Goal: Obtain resource: Download file/media

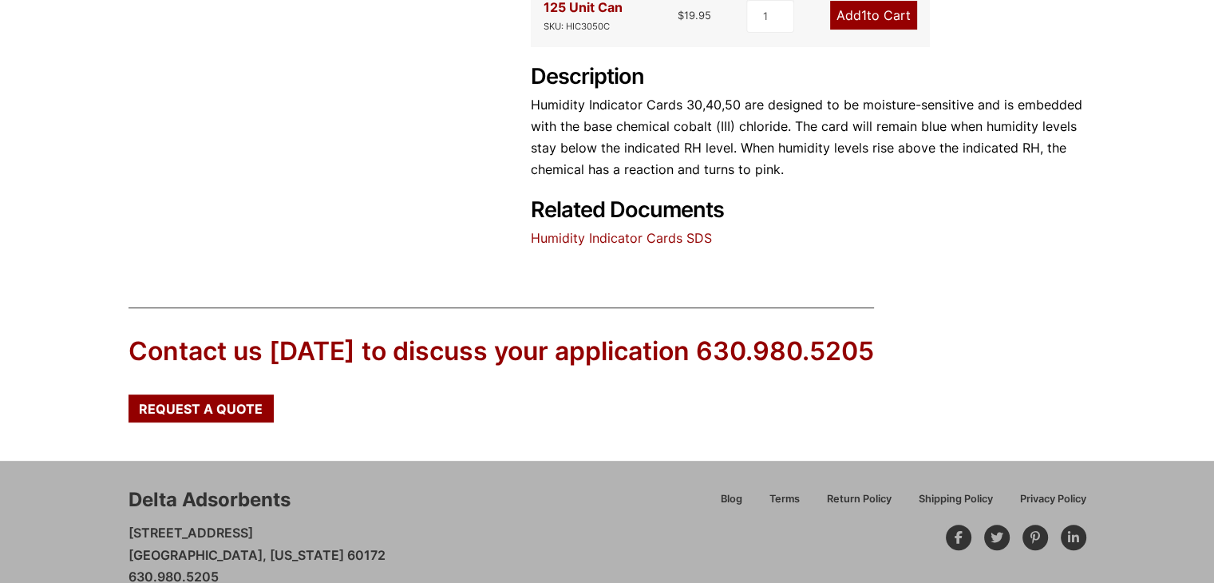
scroll to position [532, 0]
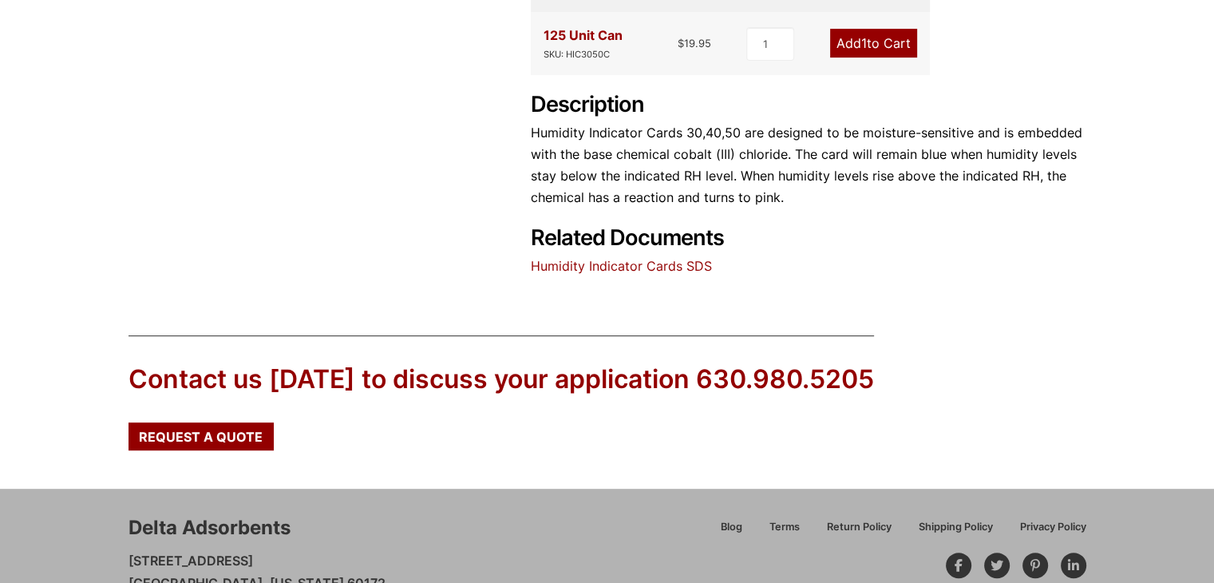
click at [613, 266] on link "Humidity Indicator Cards SDS" at bounding box center [621, 266] width 181 height 16
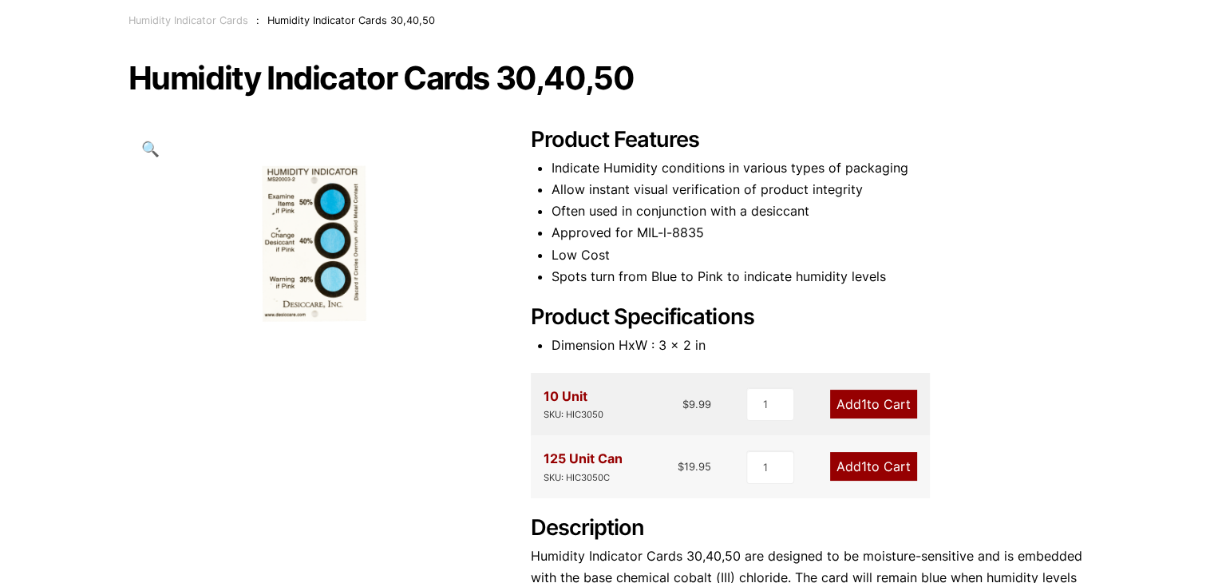
scroll to position [319, 0]
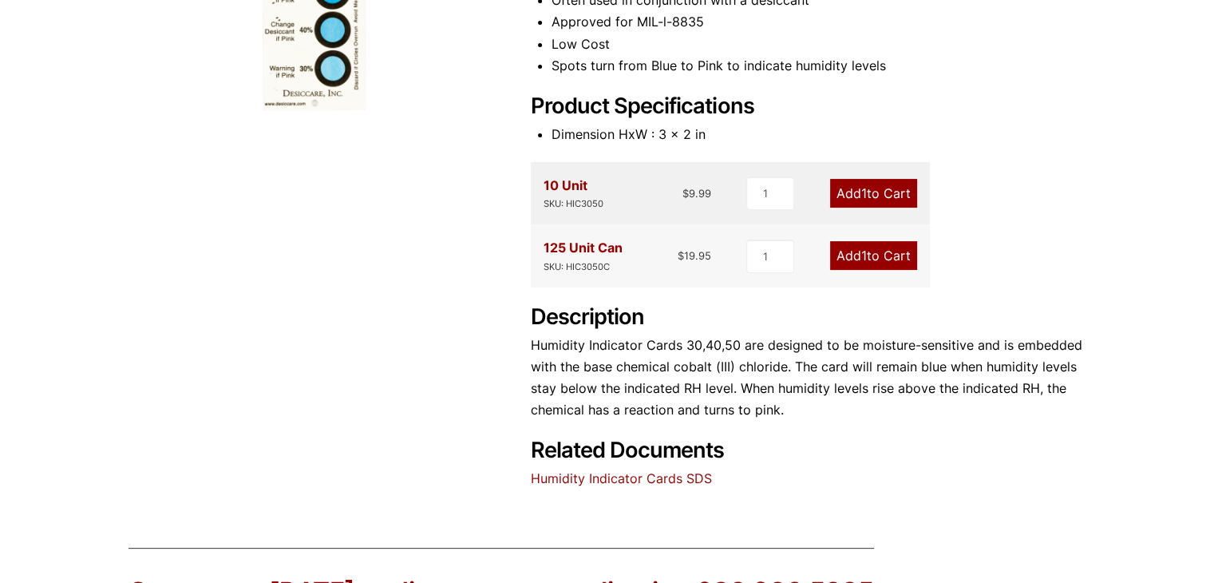
click at [595, 484] on link "Humidity Indicator Cards SDS" at bounding box center [621, 478] width 181 height 16
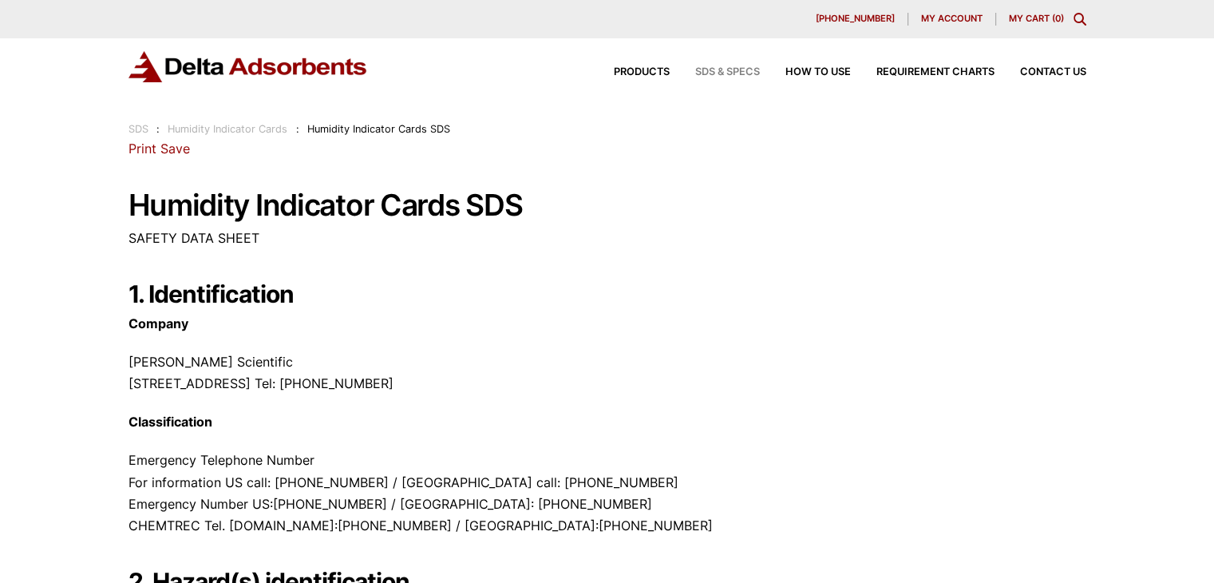
click at [727, 69] on span "SDS & SPECS" at bounding box center [727, 72] width 65 height 10
click at [178, 148] on link "Save" at bounding box center [175, 149] width 30 height 16
